Goal: Transaction & Acquisition: Purchase product/service

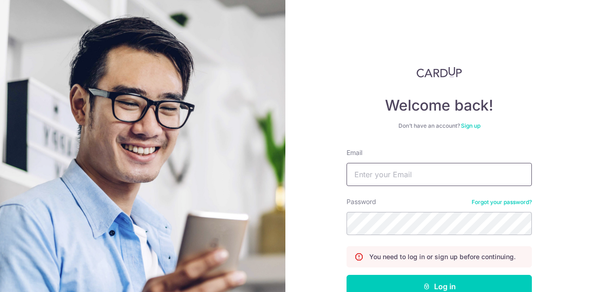
click at [377, 174] on input "Email" at bounding box center [438, 174] width 185 height 23
type input "[PERSON_NAME][EMAIL_ADDRESS][DOMAIN_NAME]"
click at [346, 275] on button "Log in" at bounding box center [438, 286] width 185 height 23
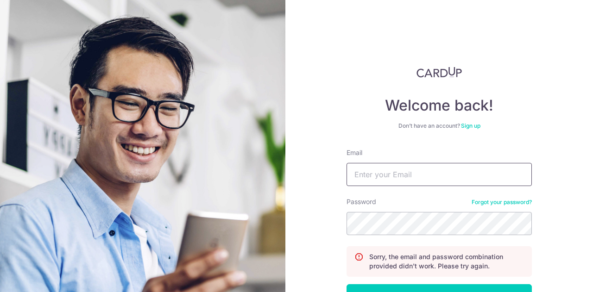
click at [395, 174] on input "Email" at bounding box center [438, 174] width 185 height 23
type input "[PERSON_NAME][EMAIL_ADDRESS][DOMAIN_NAME]"
click at [346, 284] on button "Log in" at bounding box center [438, 295] width 185 height 23
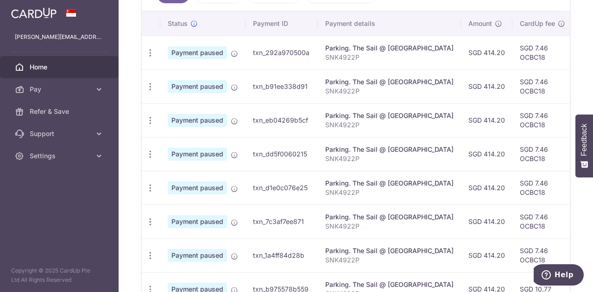
scroll to position [146, 0]
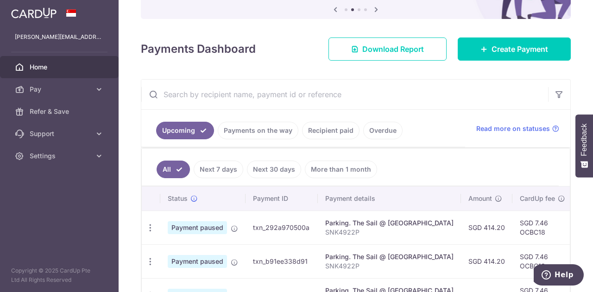
click at [232, 123] on link "Payments on the way" at bounding box center [258, 131] width 81 height 18
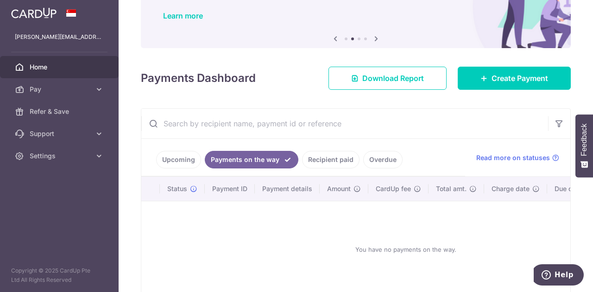
scroll to position [100, 0]
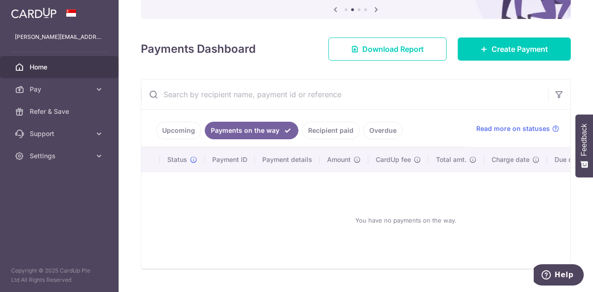
click at [308, 127] on link "Recipient paid" at bounding box center [330, 131] width 57 height 18
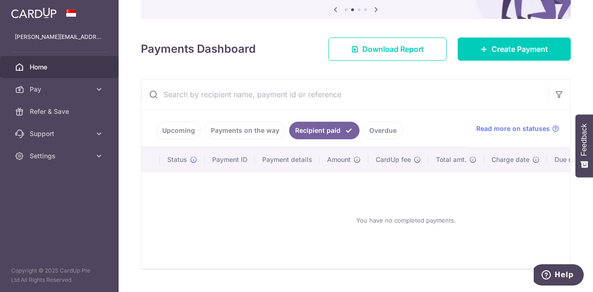
click at [363, 126] on link "Overdue" at bounding box center [382, 131] width 39 height 18
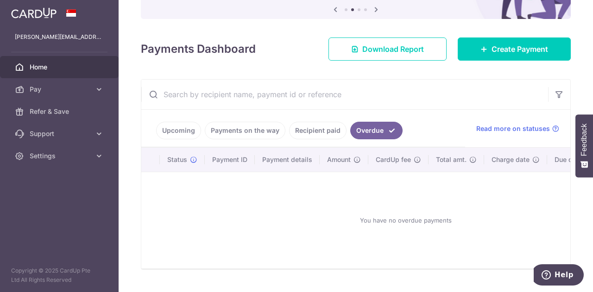
click at [183, 127] on link "Upcoming" at bounding box center [178, 131] width 45 height 18
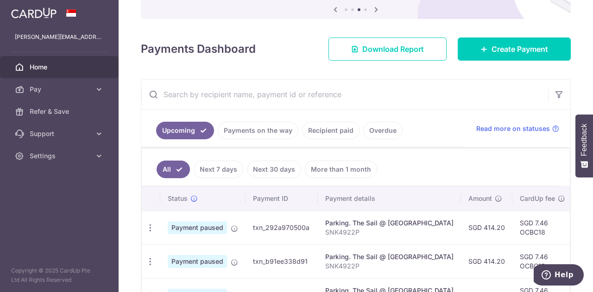
click at [282, 162] on link "Next 30 days" at bounding box center [274, 170] width 54 height 18
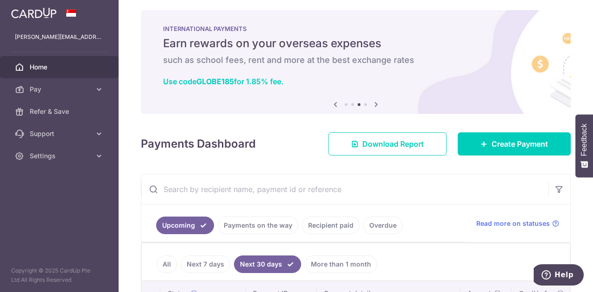
scroll to position [0, 0]
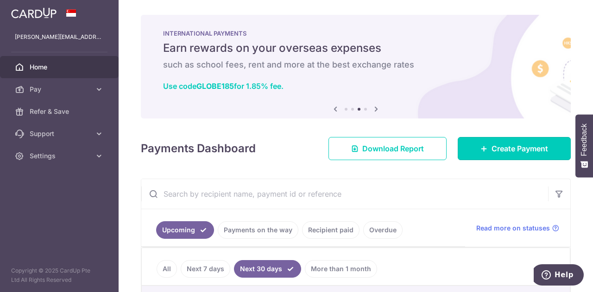
click at [498, 145] on span "Create Payment" at bounding box center [519, 148] width 56 height 11
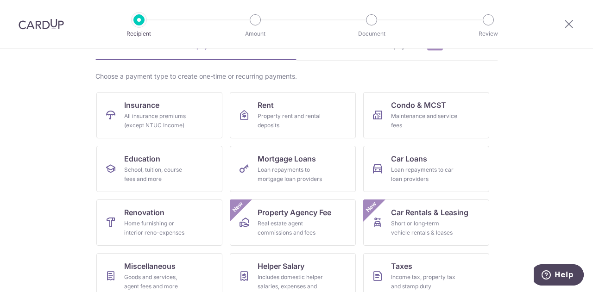
scroll to position [93, 0]
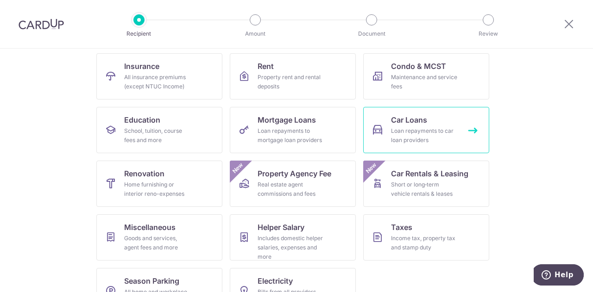
click at [392, 131] on div "Loan repayments to car loan providers" at bounding box center [424, 135] width 67 height 19
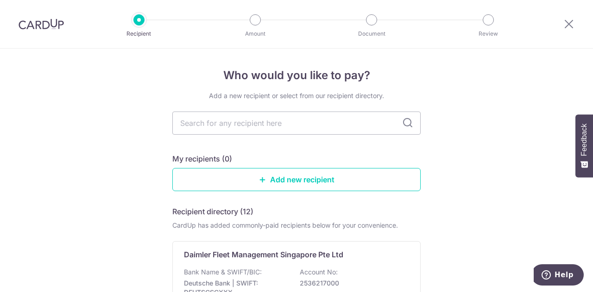
click at [291, 127] on input "text" at bounding box center [296, 123] width 248 height 23
click at [407, 123] on icon at bounding box center [407, 123] width 11 height 11
click at [385, 120] on input "text" at bounding box center [296, 123] width 248 height 23
click at [407, 125] on icon at bounding box center [407, 123] width 11 height 11
click at [317, 128] on input "text" at bounding box center [296, 123] width 248 height 23
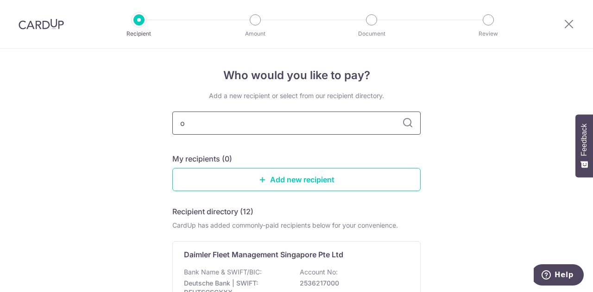
type input "oc"
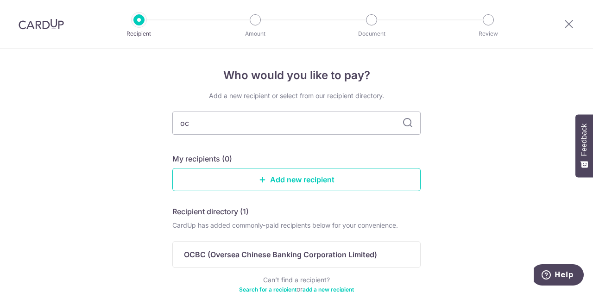
type input "o"
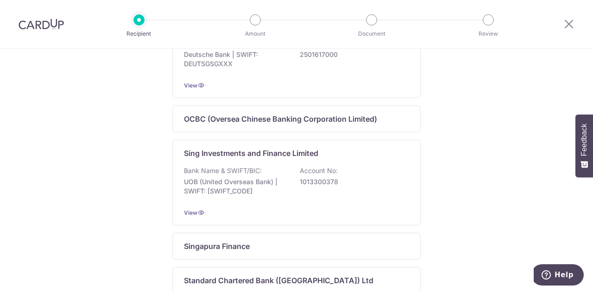
scroll to position [602, 0]
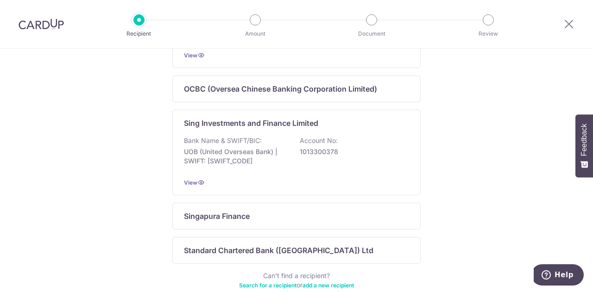
click at [355, 90] on p "OCBC (Oversea Chinese Banking Corporation Limited)" at bounding box center [280, 88] width 193 height 11
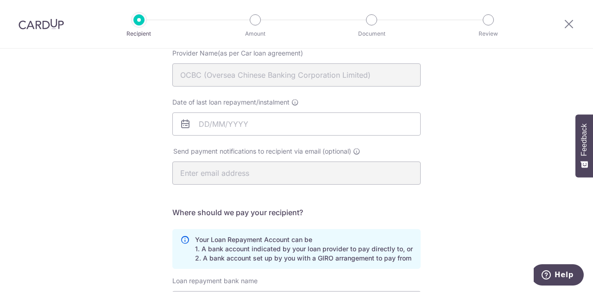
scroll to position [46, 0]
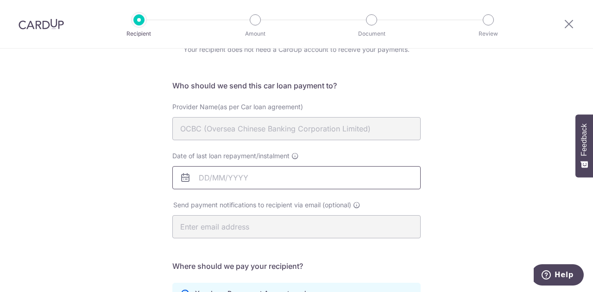
click at [218, 174] on input "Date of last loan repayment/instalment" at bounding box center [296, 177] width 248 height 23
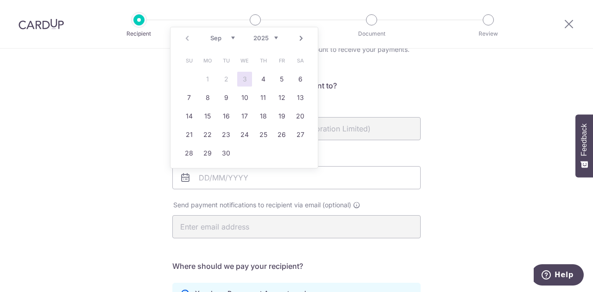
click at [276, 35] on select "2025 2026 2027 2028 2029 2030 2031 2032 2033 2034 2035" at bounding box center [265, 37] width 25 height 7
click at [188, 75] on link "1" at bounding box center [189, 79] width 15 height 15
type input "[DATE]"
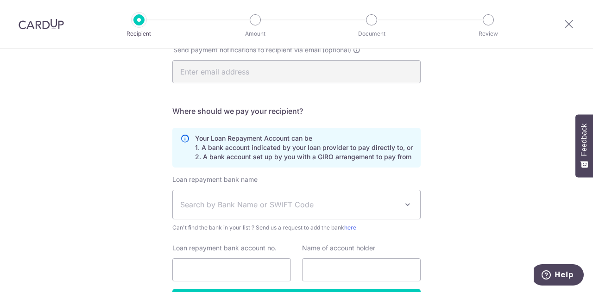
scroll to position [232, 0]
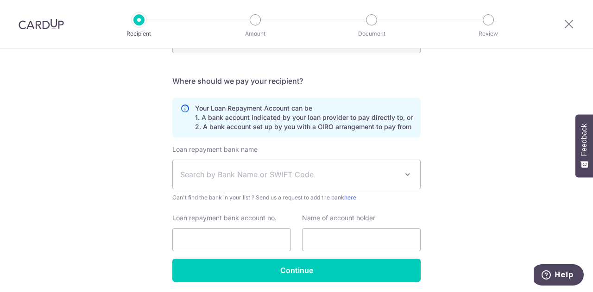
click at [307, 173] on span "Search by Bank Name or SWIFT Code" at bounding box center [289, 174] width 218 height 11
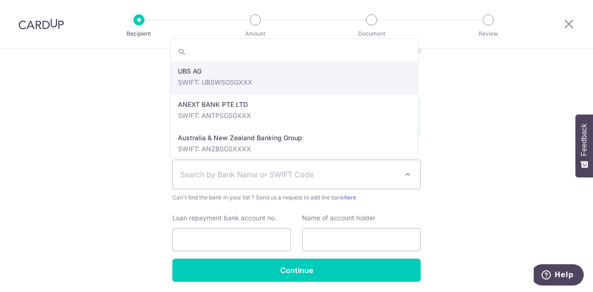
click at [439, 151] on div "Who would you like to pay? Your recipient does not need a CardUp account to rec…" at bounding box center [296, 71] width 593 height 508
click at [372, 172] on span "Search by Bank Name or SWIFT Code" at bounding box center [289, 174] width 218 height 11
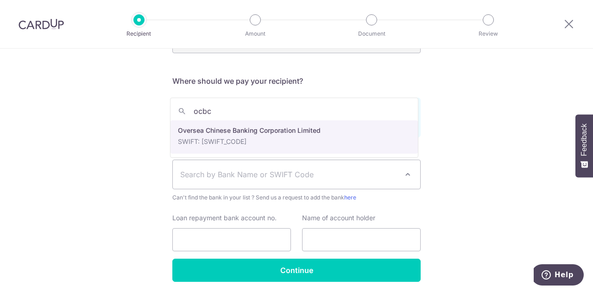
type input "ocbc"
select select "12"
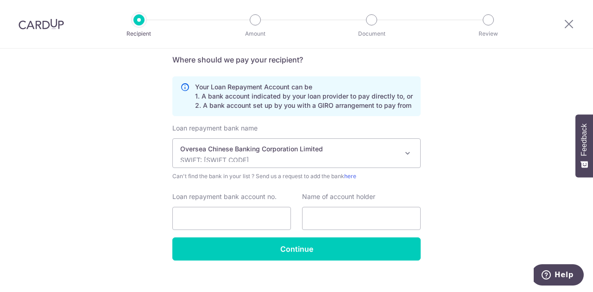
scroll to position [264, 0]
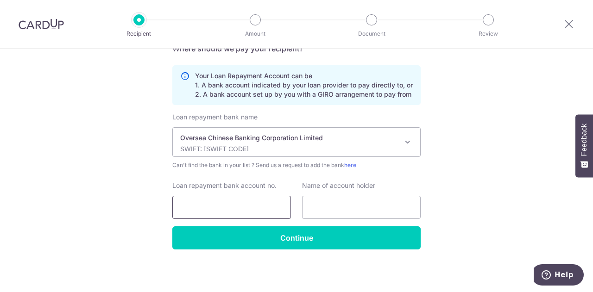
click at [185, 207] on input "Loan repayment bank account no." at bounding box center [231, 207] width 119 height 23
type input "519319479001"
click at [366, 209] on input "text" at bounding box center [361, 207] width 119 height 23
type input "KUA WEI XIANG RICHARD"
click at [290, 235] on input "Continue" at bounding box center [296, 237] width 248 height 23
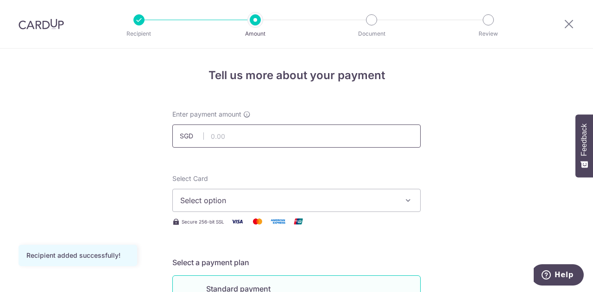
click at [232, 138] on input "text" at bounding box center [296, 136] width 248 height 23
type input "1,512.00"
click at [240, 201] on span "Select option" at bounding box center [288, 200] width 216 height 11
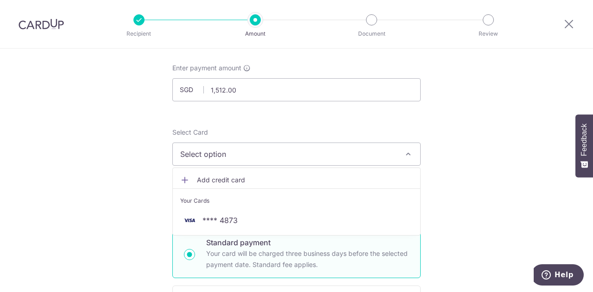
scroll to position [139, 0]
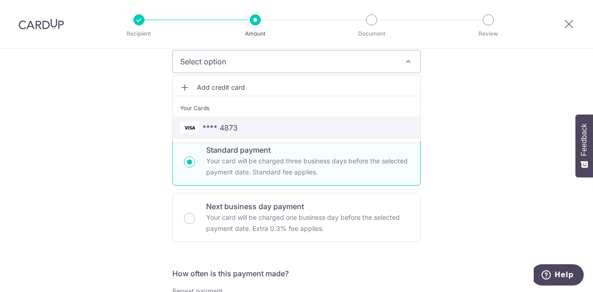
click at [213, 123] on span "**** 4873" at bounding box center [219, 127] width 35 height 11
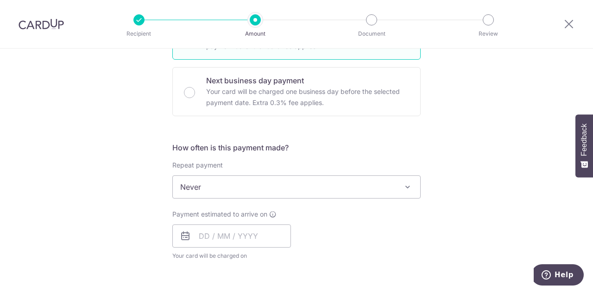
scroll to position [278, 0]
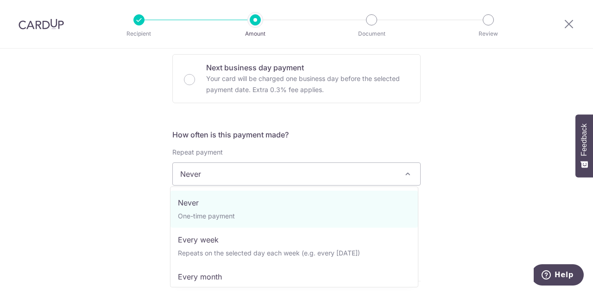
click at [232, 170] on span "Never" at bounding box center [296, 174] width 247 height 22
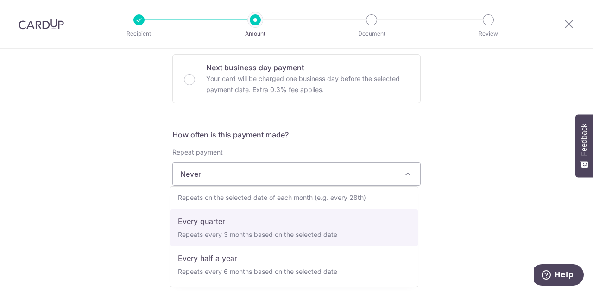
scroll to position [46, 0]
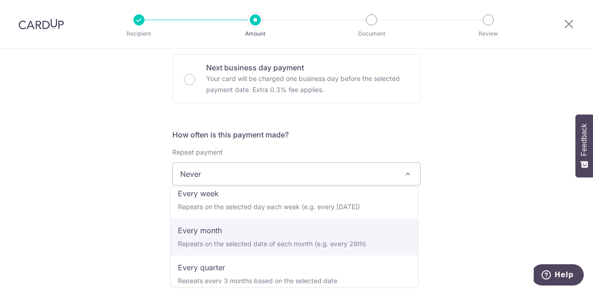
select select "3"
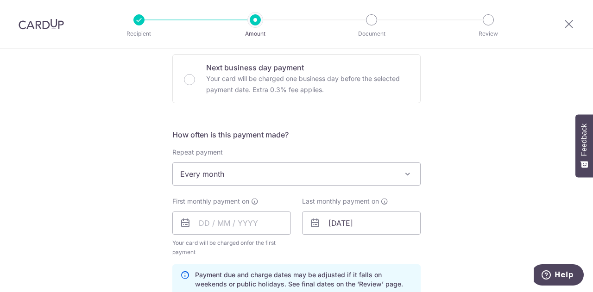
click at [118, 200] on div "Tell us more about your payment Enter payment amount SGD 1,512.00 1512.00 Recip…" at bounding box center [296, 213] width 593 height 885
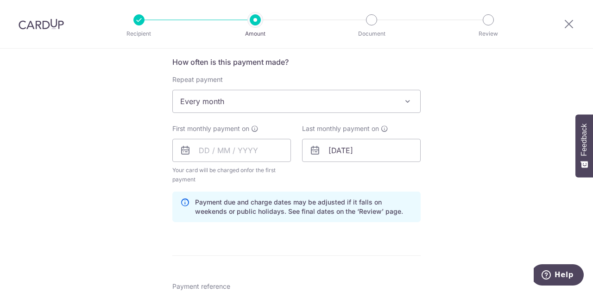
scroll to position [370, 0]
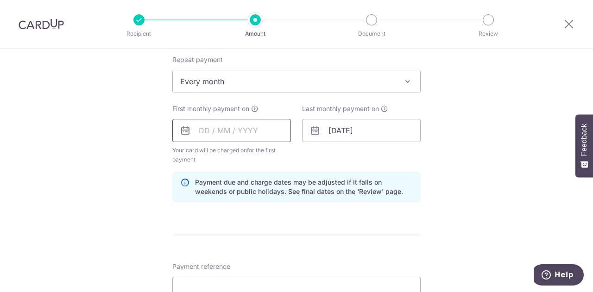
click at [197, 127] on input "text" at bounding box center [231, 130] width 119 height 23
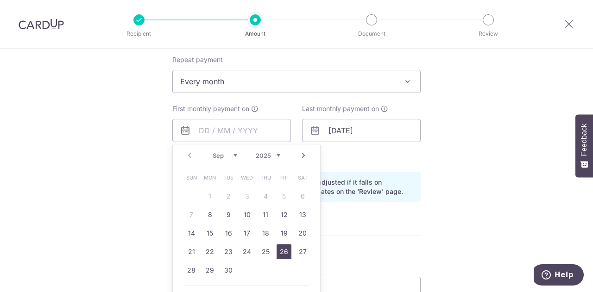
click at [282, 251] on link "26" at bounding box center [283, 251] width 15 height 15
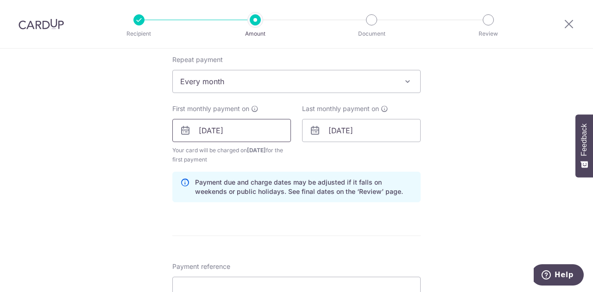
click at [239, 130] on input "26/09/2025" at bounding box center [231, 130] width 119 height 23
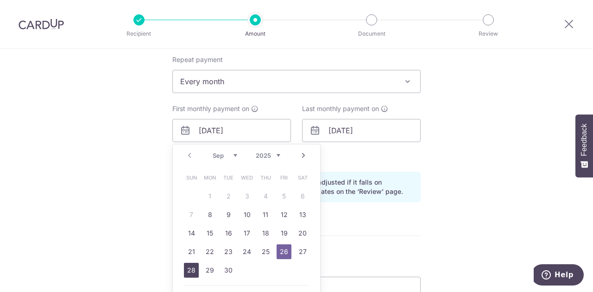
click at [188, 271] on link "28" at bounding box center [191, 270] width 15 height 15
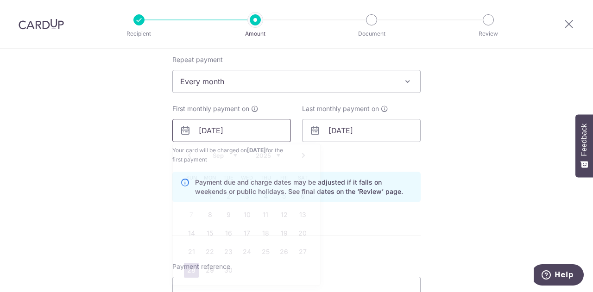
click at [249, 126] on input "28/09/2025" at bounding box center [231, 130] width 119 height 23
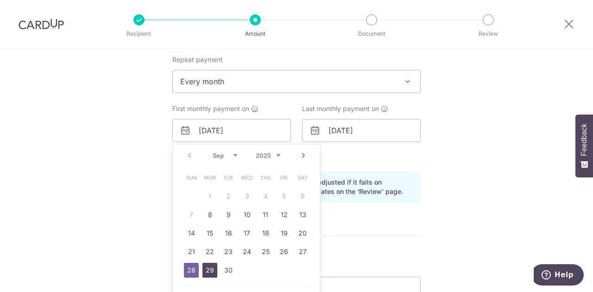
click at [206, 269] on link "29" at bounding box center [209, 270] width 15 height 15
type input "29/09/2025"
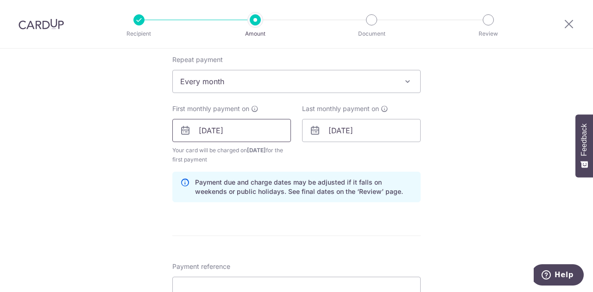
click at [232, 132] on input "29/09/2025" at bounding box center [231, 130] width 119 height 23
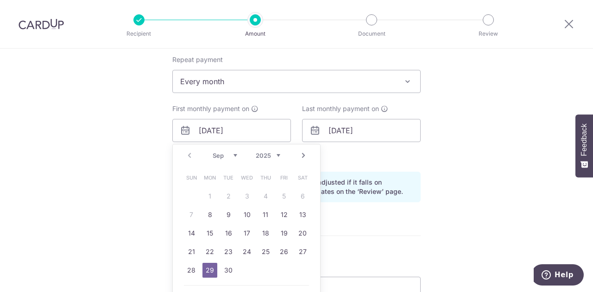
click at [147, 164] on div "Tell us more about your payment Enter payment amount SGD 1,512.00 1512.00 Recip…" at bounding box center [296, 120] width 593 height 885
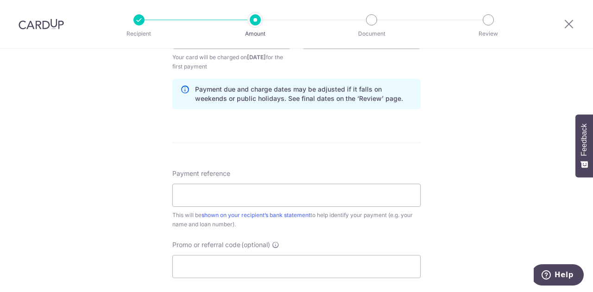
scroll to position [509, 0]
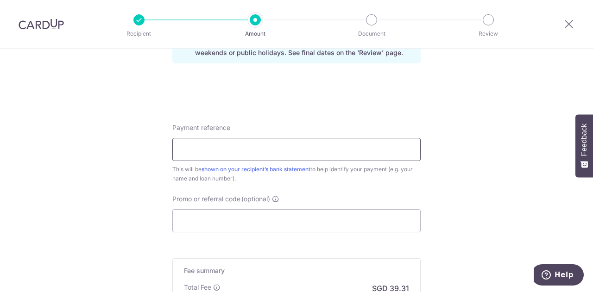
click at [192, 150] on input "Payment reference" at bounding box center [296, 149] width 248 height 23
type input "c"
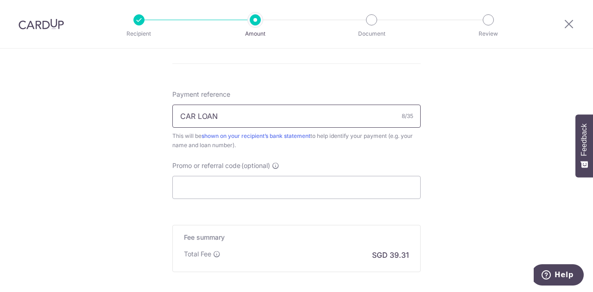
scroll to position [556, 0]
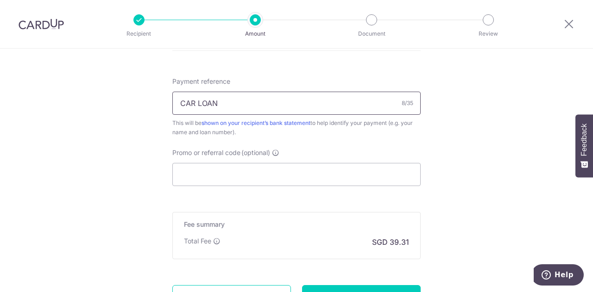
type input "CAR LOAN"
click at [202, 172] on input "Promo or referral code (optional)" at bounding box center [296, 174] width 248 height 23
paste input "OCBC155"
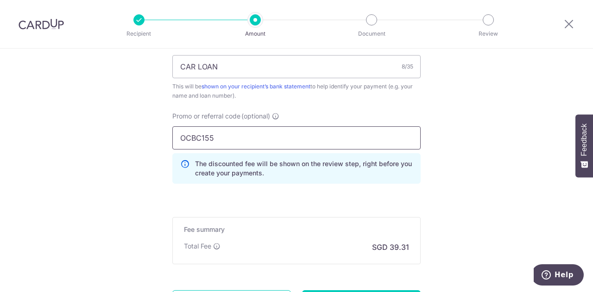
scroll to position [680, 0]
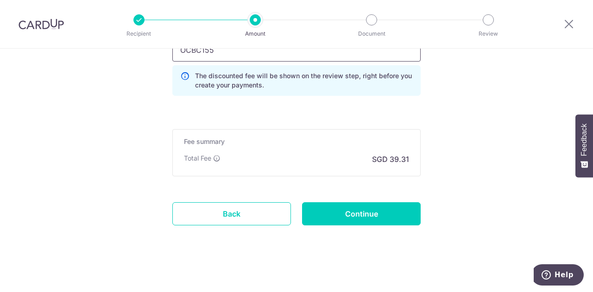
type input "OCBC155"
click at [359, 213] on input "Continue" at bounding box center [361, 213] width 119 height 23
type input "Create Schedule"
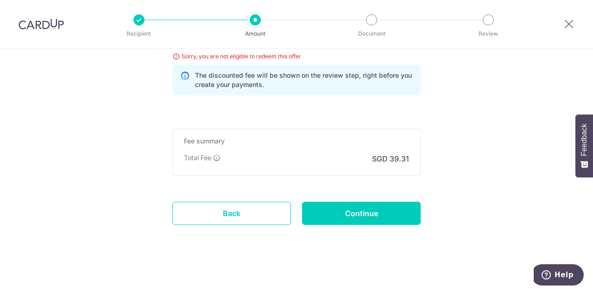
scroll to position [554, 0]
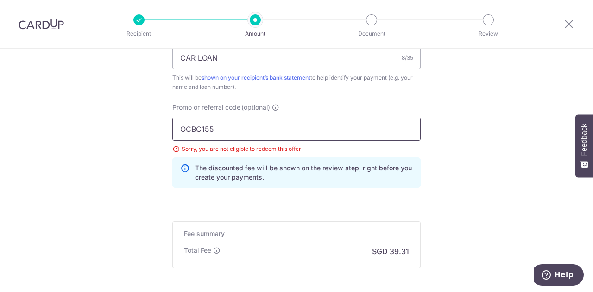
drag, startPoint x: 209, startPoint y: 127, endPoint x: 158, endPoint y: 124, distance: 50.6
paste input "8"
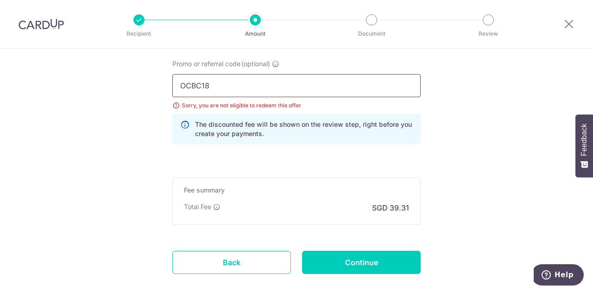
scroll to position [646, 0]
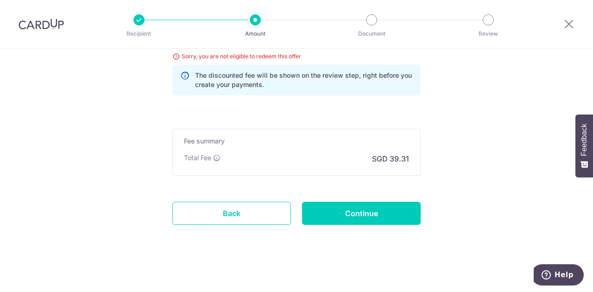
type input "OCBC18"
click at [337, 204] on input "Continue" at bounding box center [361, 213] width 119 height 23
type input "Update Schedule"
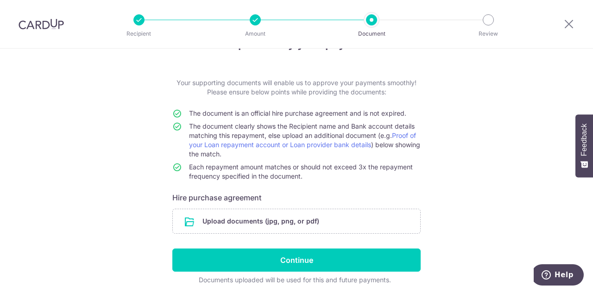
scroll to position [46, 0]
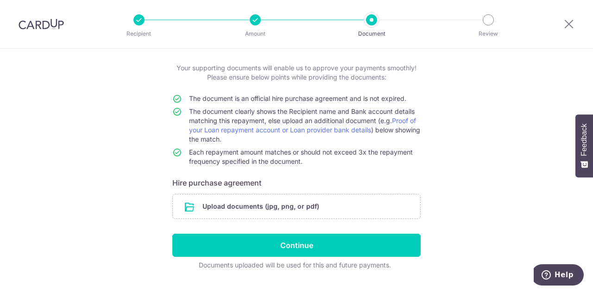
click at [219, 204] on input "file" at bounding box center [296, 206] width 247 height 24
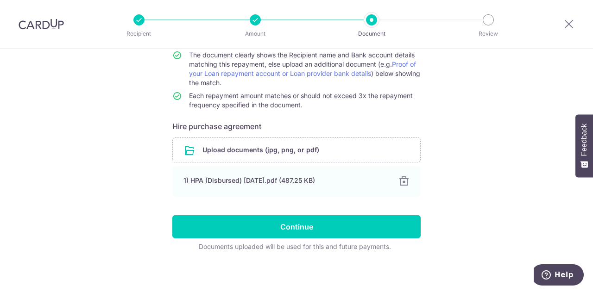
scroll to position [105, 0]
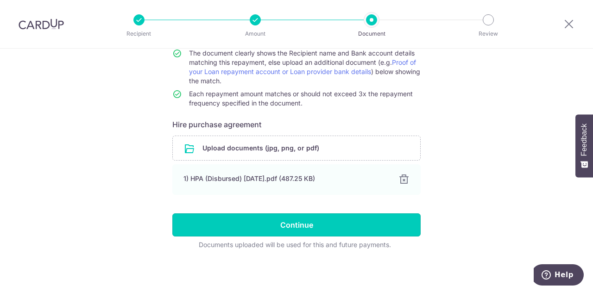
click at [278, 221] on input "Continue" at bounding box center [296, 224] width 248 height 23
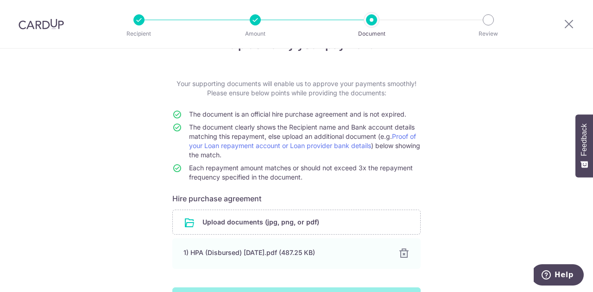
scroll to position [12, 0]
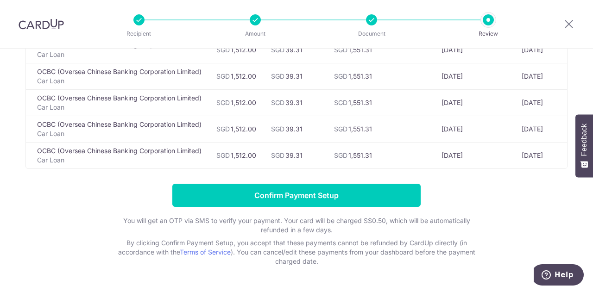
scroll to position [1582, 0]
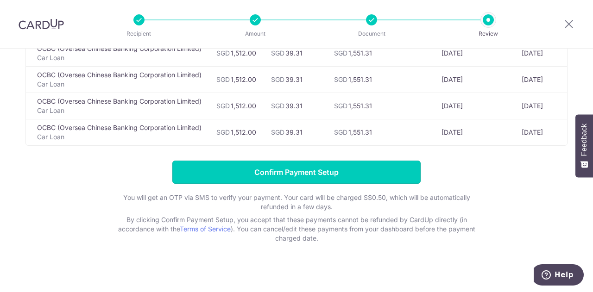
click at [311, 164] on input "Confirm Payment Setup" at bounding box center [296, 172] width 248 height 23
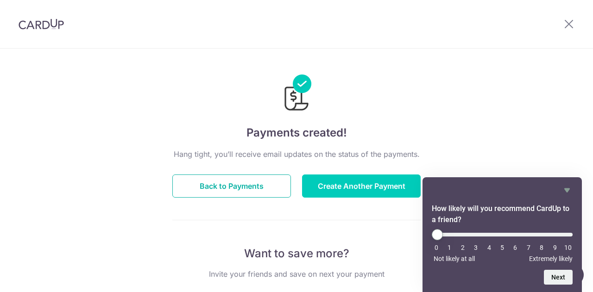
click at [217, 186] on button "Back to Payments" at bounding box center [231, 186] width 119 height 23
